Goal: Information Seeking & Learning: Learn about a topic

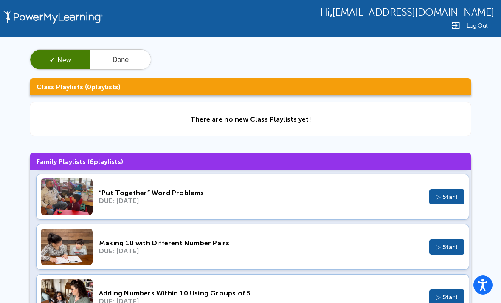
scroll to position [153, 0]
click at [444, 297] on span "▷ Start" at bounding box center [447, 296] width 22 height 7
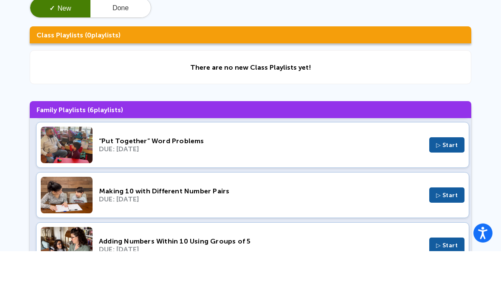
scroll to position [31, 0]
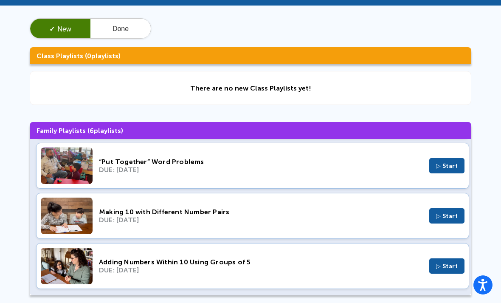
click at [446, 218] on span "▷ Start" at bounding box center [447, 215] width 22 height 7
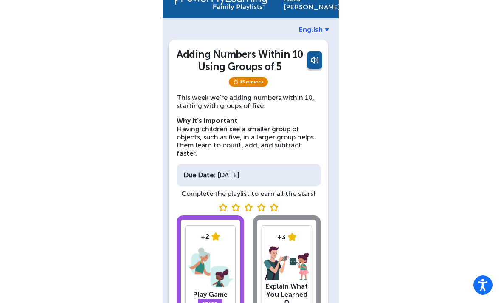
scroll to position [38, 0]
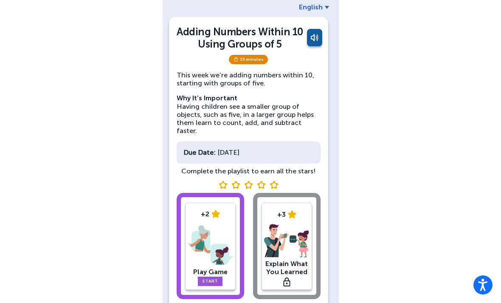
click at [212, 276] on link "Start" at bounding box center [210, 280] width 25 height 9
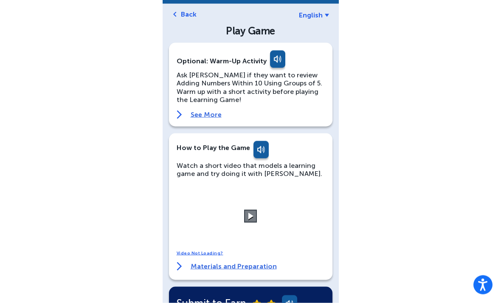
scroll to position [31, 0]
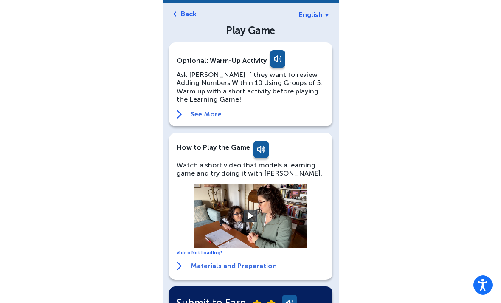
click at [288, 227] on video at bounding box center [250, 216] width 127 height 64
click at [255, 212] on button at bounding box center [250, 215] width 13 height 13
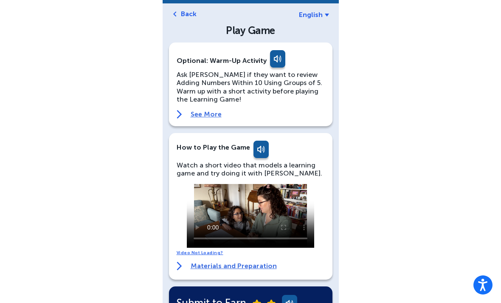
click at [250, 214] on video at bounding box center [250, 216] width 127 height 64
click at [308, 209] on video at bounding box center [250, 216] width 127 height 64
click at [288, 201] on video at bounding box center [250, 216] width 127 height 64
click at [284, 196] on video at bounding box center [250, 216] width 127 height 64
click at [256, 209] on video at bounding box center [250, 216] width 127 height 64
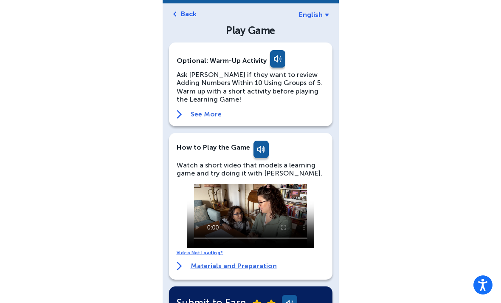
click at [248, 219] on video at bounding box center [250, 216] width 127 height 64
click at [247, 209] on video at bounding box center [250, 216] width 127 height 64
click at [304, 217] on video at bounding box center [250, 216] width 127 height 64
click at [274, 201] on video at bounding box center [250, 216] width 127 height 64
click at [249, 215] on video at bounding box center [250, 216] width 127 height 64
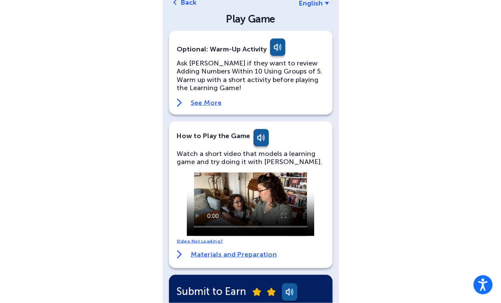
scroll to position [42, 0]
click at [252, 204] on video at bounding box center [250, 204] width 127 height 64
click at [324, 207] on div "Watch a short video that models a learning game and try doing it with [PERSON_N…" at bounding box center [251, 193] width 148 height 87
click at [398, 119] on div "[PERSON_NAME] English Back Play Game Optional: Warm-Up Activity Ask [PERSON_NAM…" at bounding box center [250, 252] width 501 height 588
click at [354, 207] on div "[PERSON_NAME] English Back Play Game Optional: Warm-Up Activity Ask [PERSON_NAM…" at bounding box center [250, 252] width 501 height 588
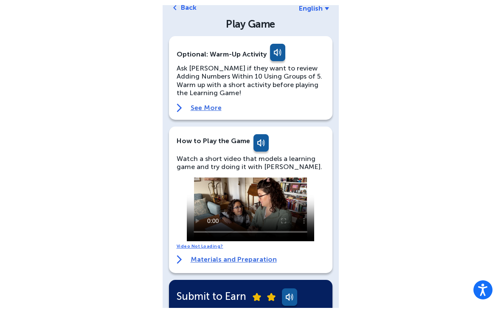
scroll to position [32, 0]
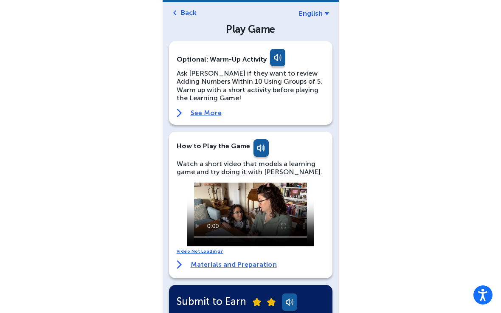
click at [191, 184] on video at bounding box center [250, 215] width 127 height 64
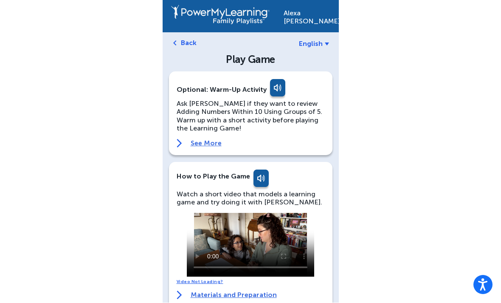
scroll to position [23, 0]
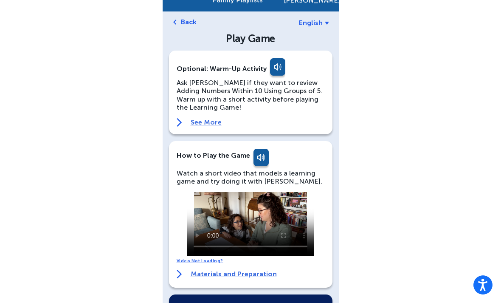
click at [182, 19] on link "Back" at bounding box center [189, 22] width 16 height 8
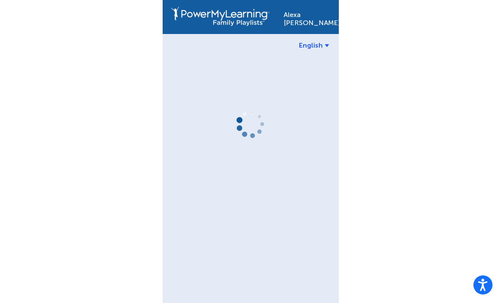
scroll to position [23, 0]
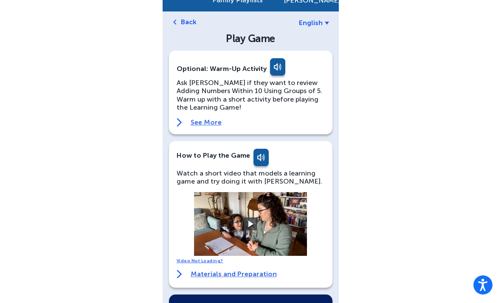
click at [183, 24] on link "Back" at bounding box center [189, 22] width 16 height 8
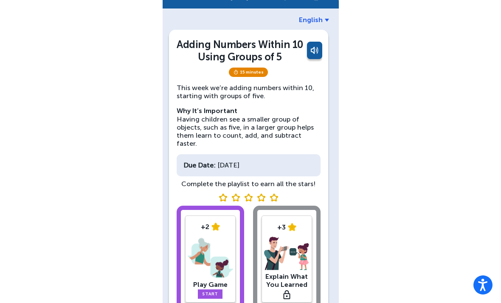
scroll to position [10, 0]
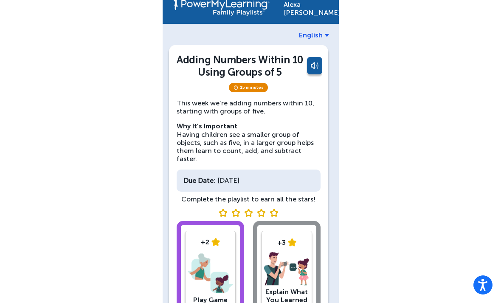
click at [314, 8] on div "[PERSON_NAME]" at bounding box center [307, 6] width 47 height 20
click at [310, 11] on div "[PERSON_NAME]" at bounding box center [307, 6] width 47 height 20
click at [317, 37] on span "English" at bounding box center [311, 35] width 24 height 8
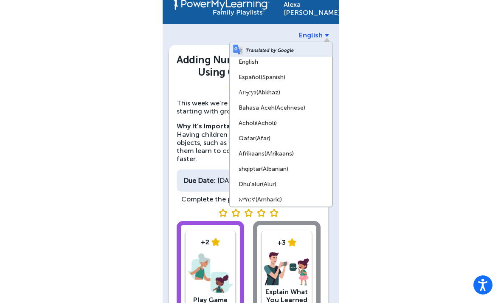
click at [384, 50] on div "[PERSON_NAME] English Translated by Google English Español (Spanish) Аҧсуа (Abk…" at bounding box center [250, 178] width 501 height 377
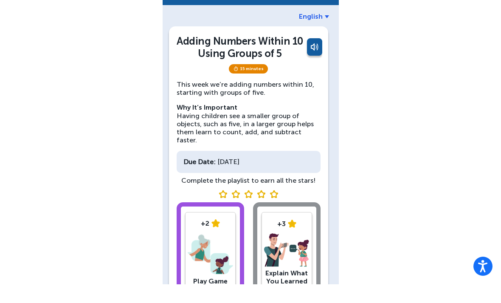
scroll to position [38, 0]
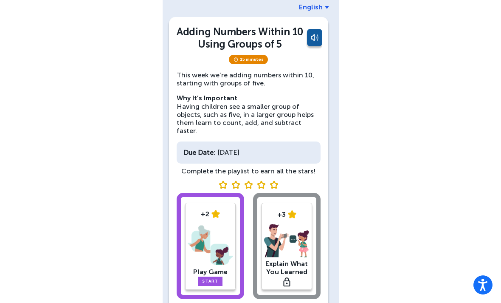
click at [293, 233] on div "+2 Play Game Start +3 Explain What You Learned" at bounding box center [249, 248] width 144 height 110
click at [296, 251] on div "+2 Play Game Start +3 Explain What You Learned" at bounding box center [249, 248] width 144 height 110
click at [288, 277] on img at bounding box center [286, 281] width 7 height 9
click at [293, 271] on div "+2 Play Game Start +3 Explain What You Learned" at bounding box center [249, 248] width 144 height 110
click at [217, 276] on link "Start" at bounding box center [210, 280] width 25 height 9
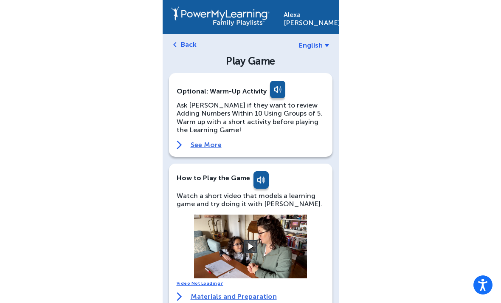
click at [191, 44] on link "Back" at bounding box center [189, 44] width 16 height 8
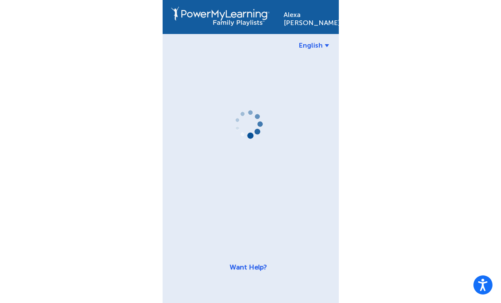
scroll to position [27, 0]
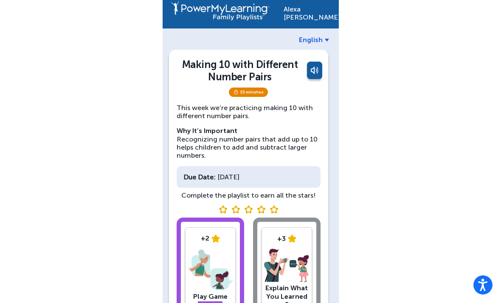
scroll to position [38, 0]
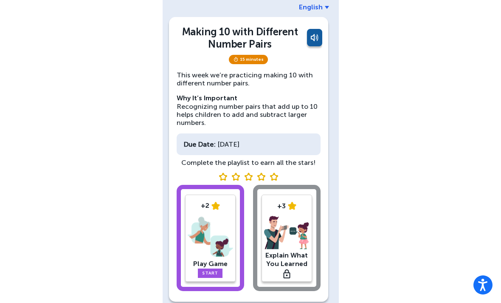
click at [214, 270] on link "Start" at bounding box center [210, 272] width 25 height 9
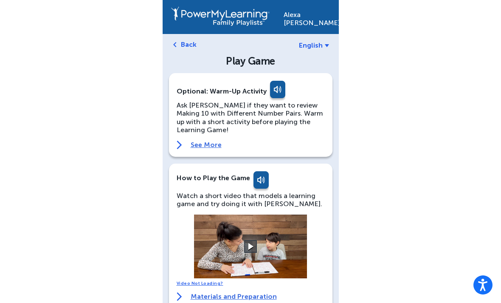
click at [246, 248] on button at bounding box center [250, 246] width 13 height 13
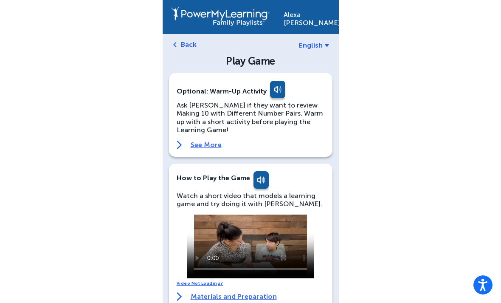
click at [286, 229] on video at bounding box center [250, 246] width 127 height 64
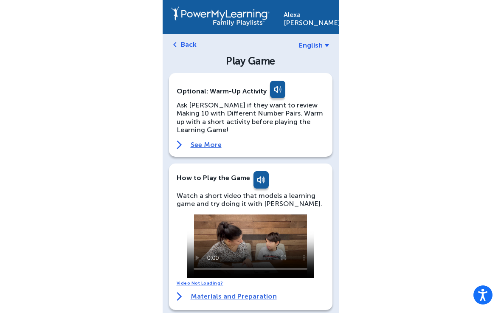
click at [193, 223] on video at bounding box center [250, 246] width 127 height 64
